Goal: Task Accomplishment & Management: Use online tool/utility

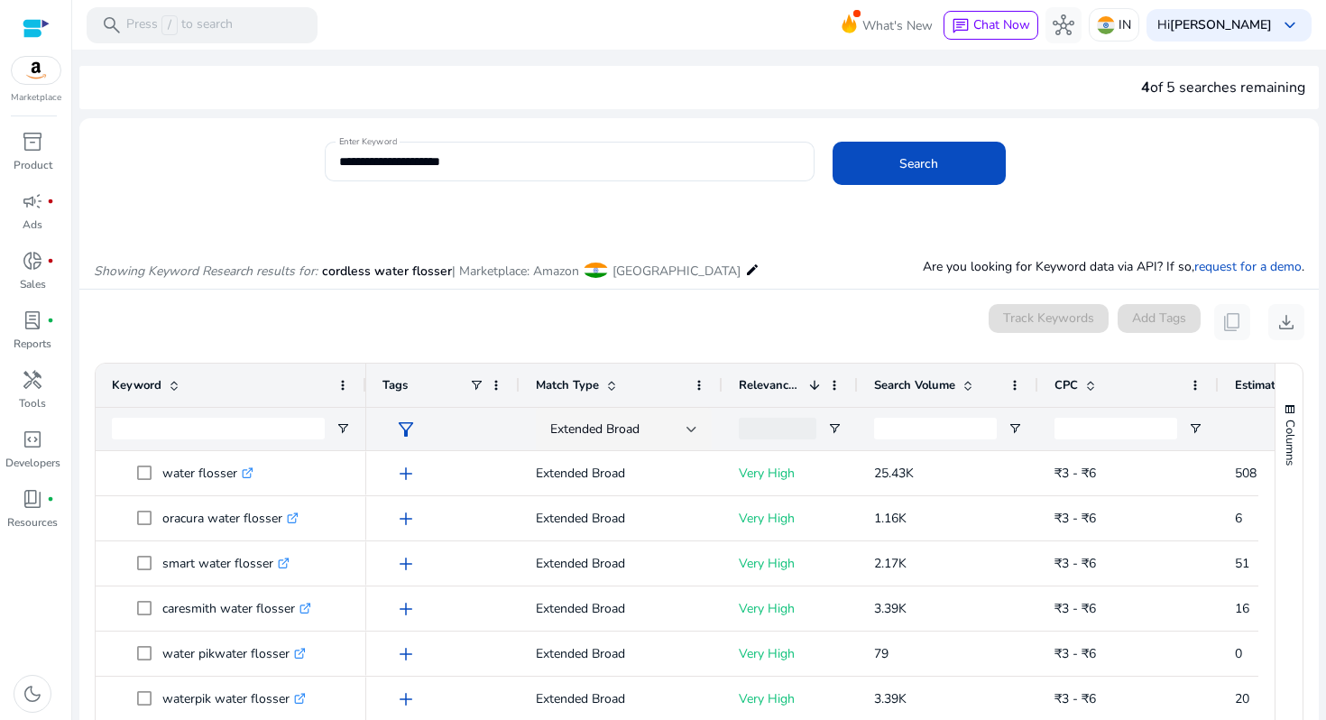
scroll to position [0, 262]
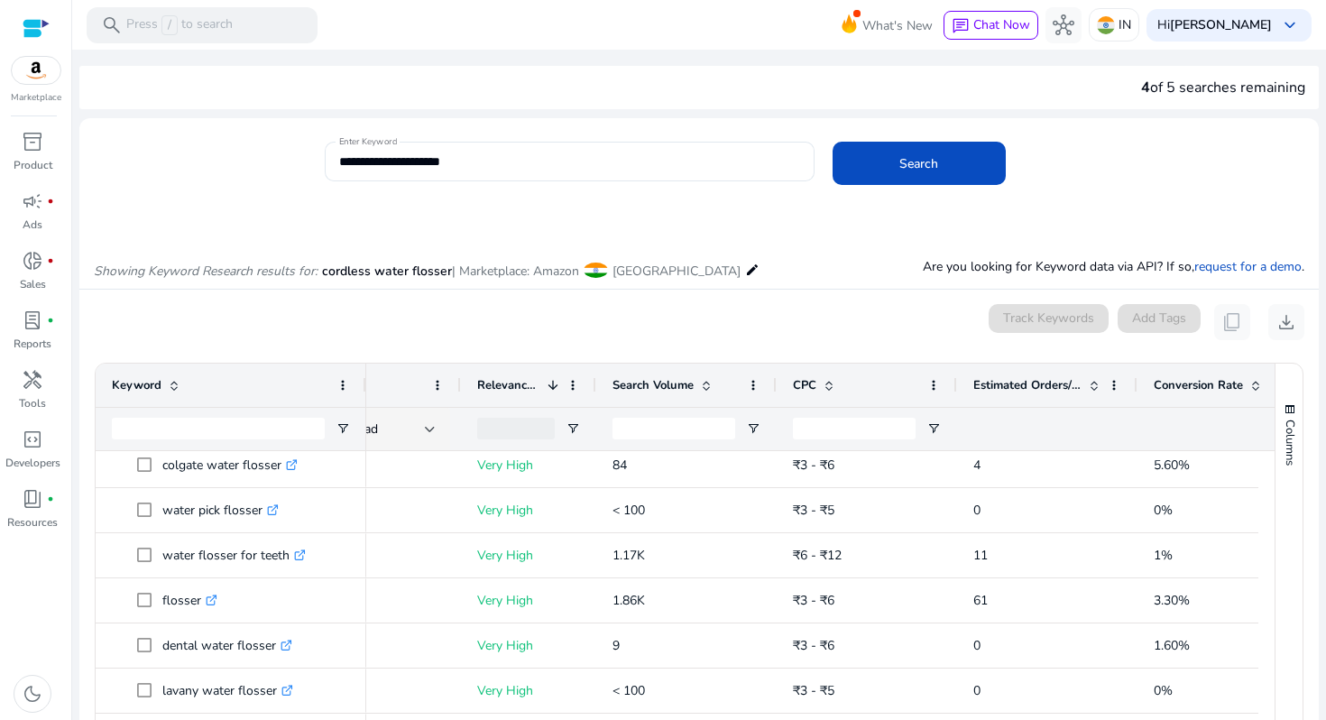
click at [33, 24] on div at bounding box center [36, 28] width 27 height 21
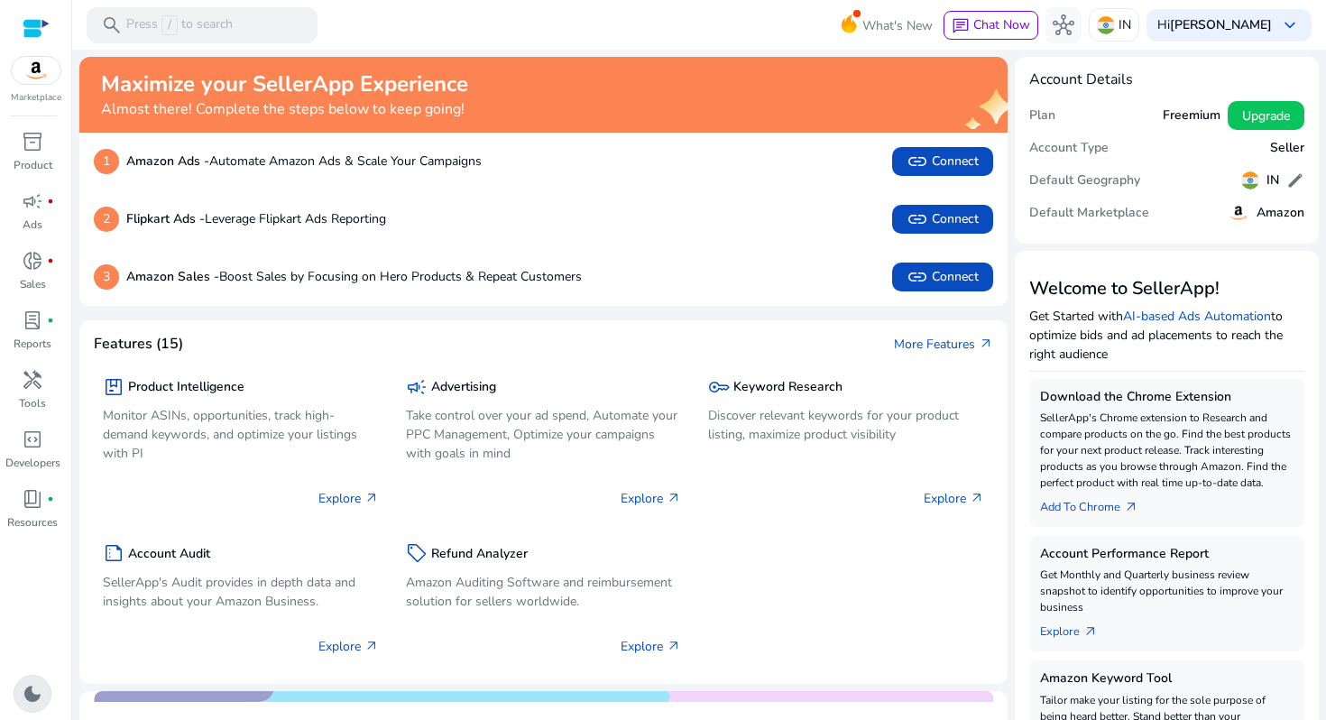
click at [32, 26] on div at bounding box center [36, 28] width 27 height 21
click at [31, 35] on div at bounding box center [36, 28] width 27 height 21
click at [29, 34] on div at bounding box center [36, 28] width 27 height 21
click at [30, 30] on div at bounding box center [36, 28] width 27 height 21
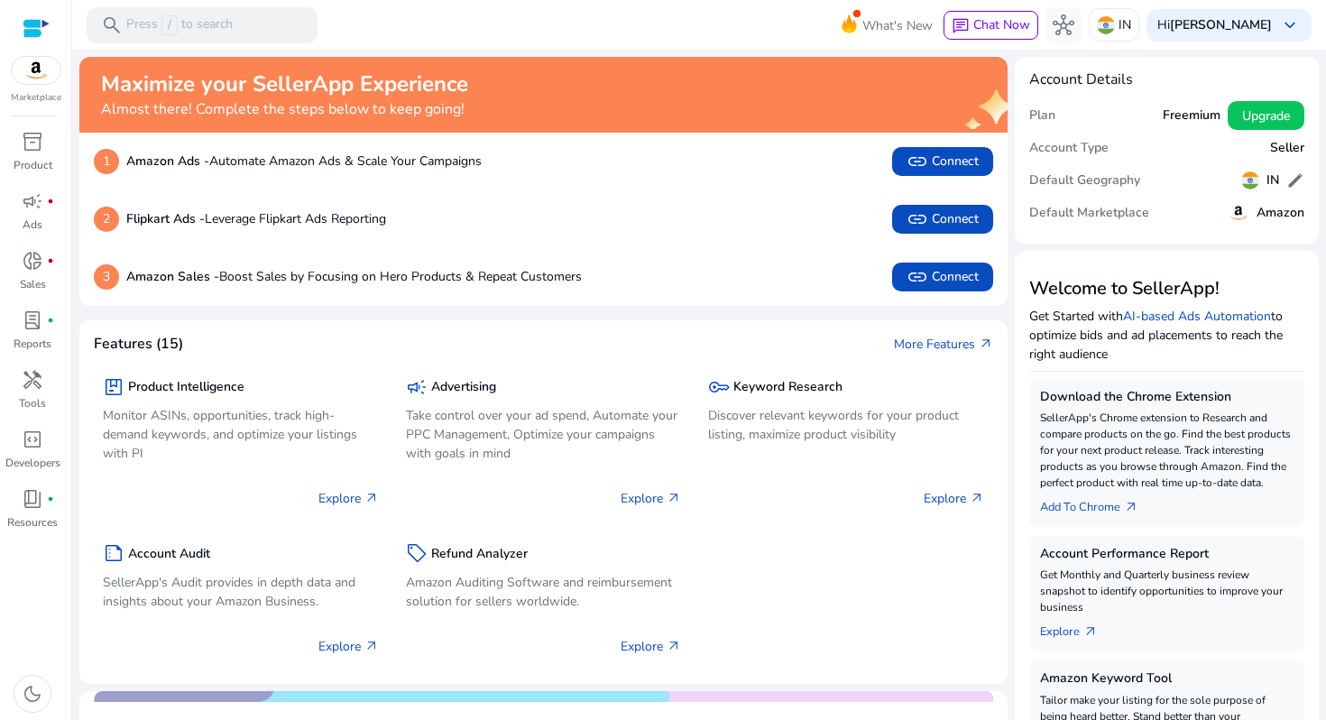
click at [30, 30] on div at bounding box center [36, 28] width 27 height 21
copy div
